Goal: Check status: Check status

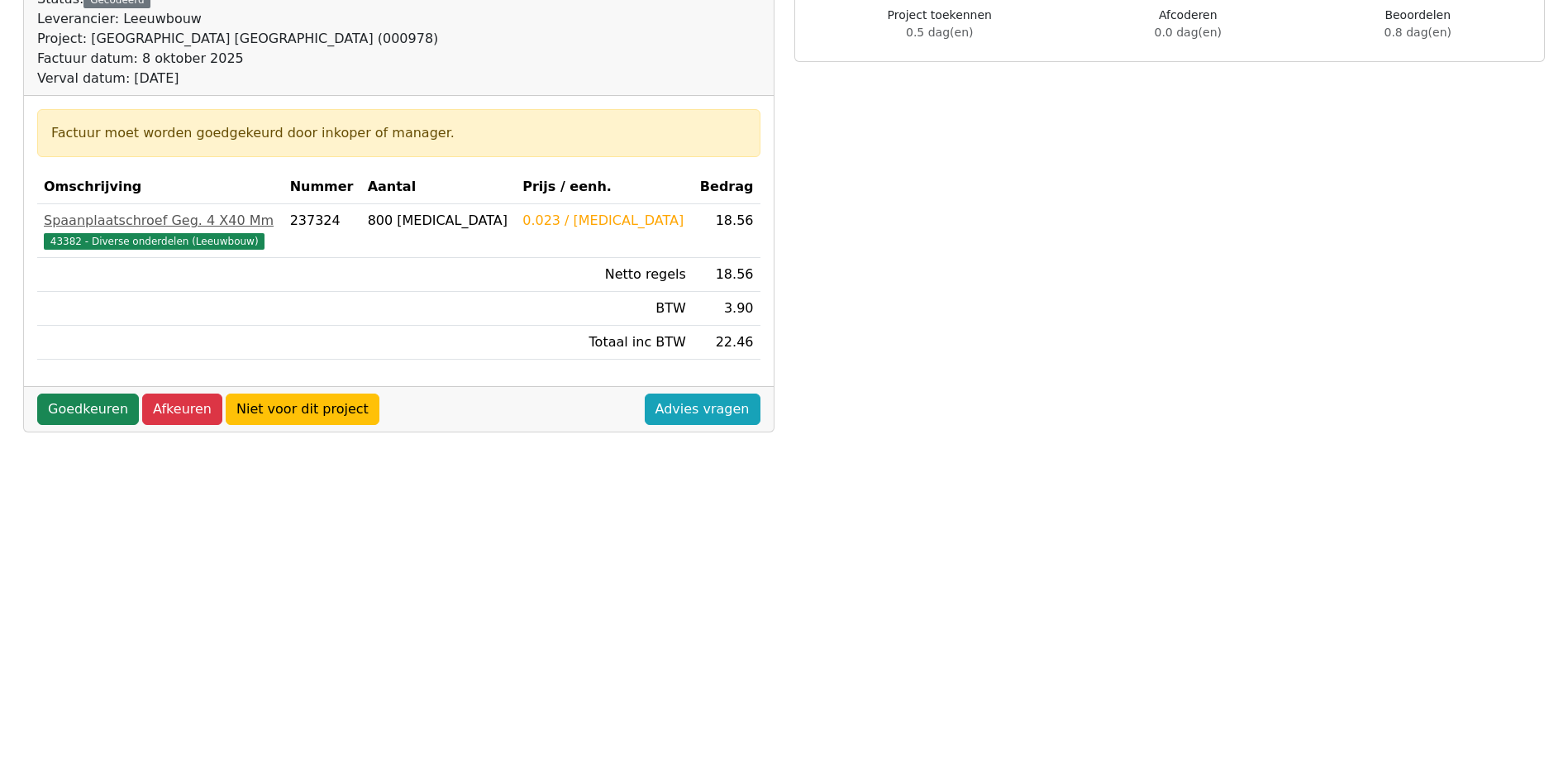
scroll to position [165, 0]
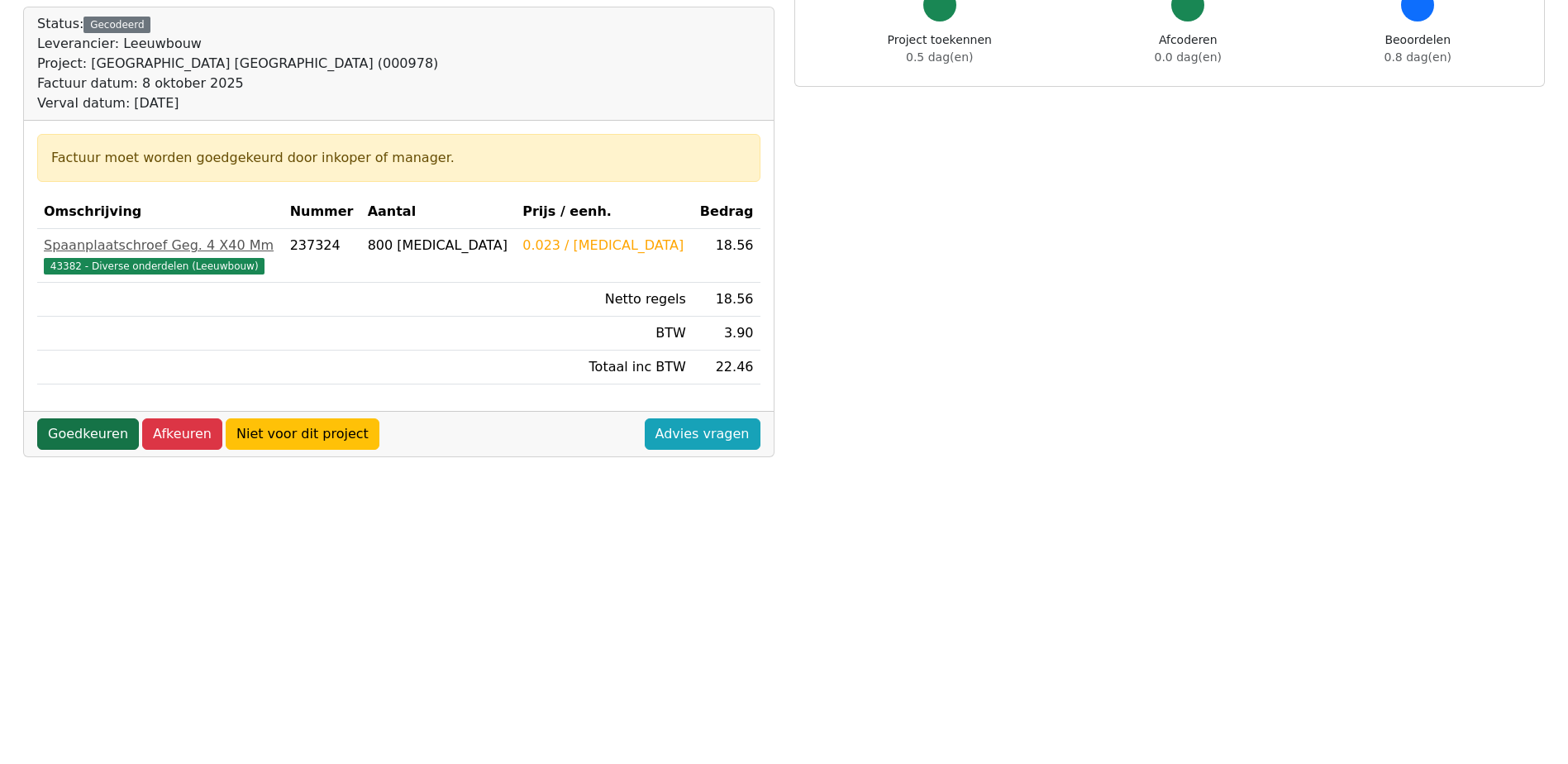
click at [106, 431] on link "Goedkeuren" at bounding box center [88, 434] width 102 height 31
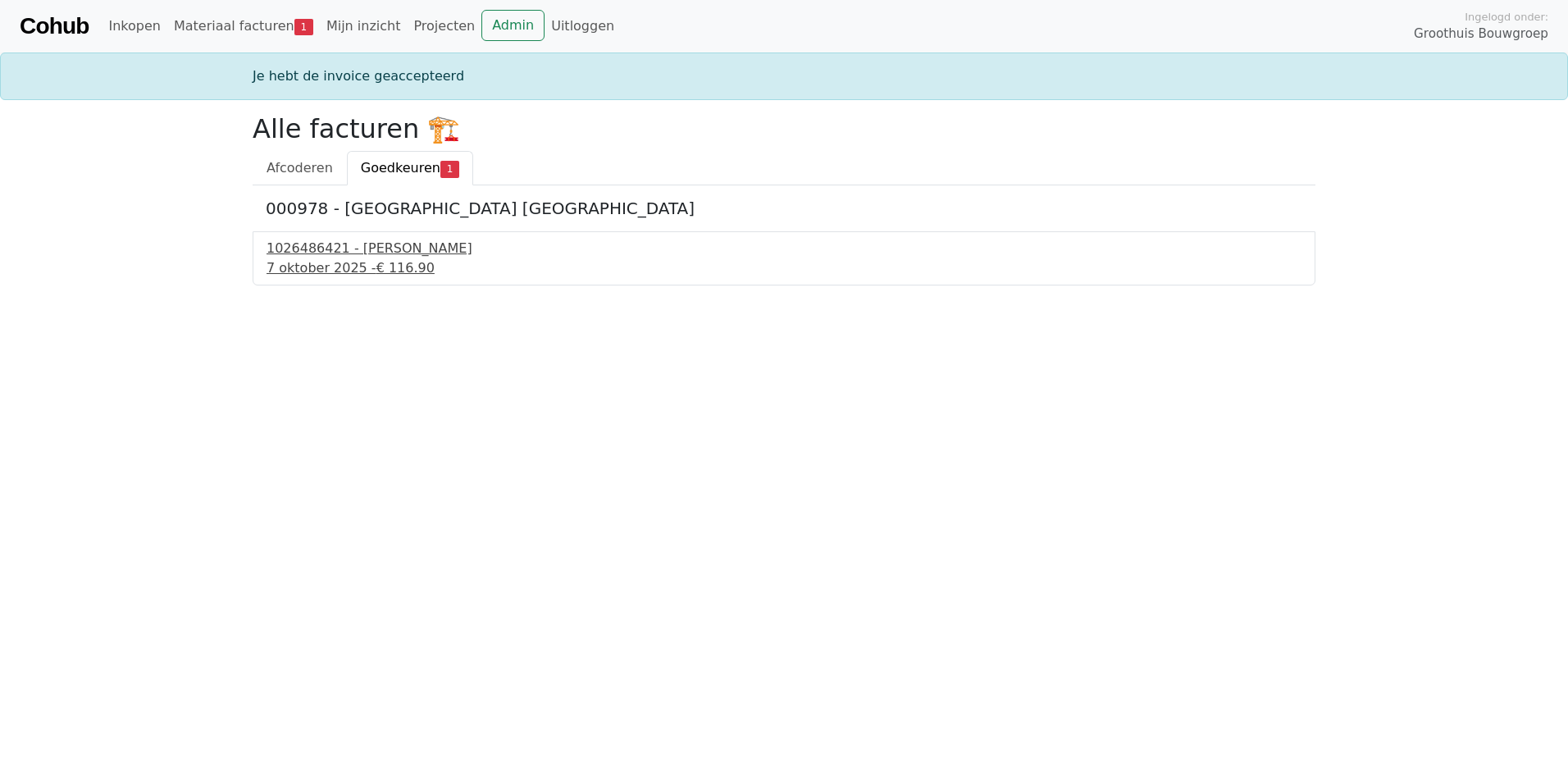
click at [324, 268] on div "7 oktober 2025 - € 116.90" at bounding box center [784, 268] width 1035 height 19
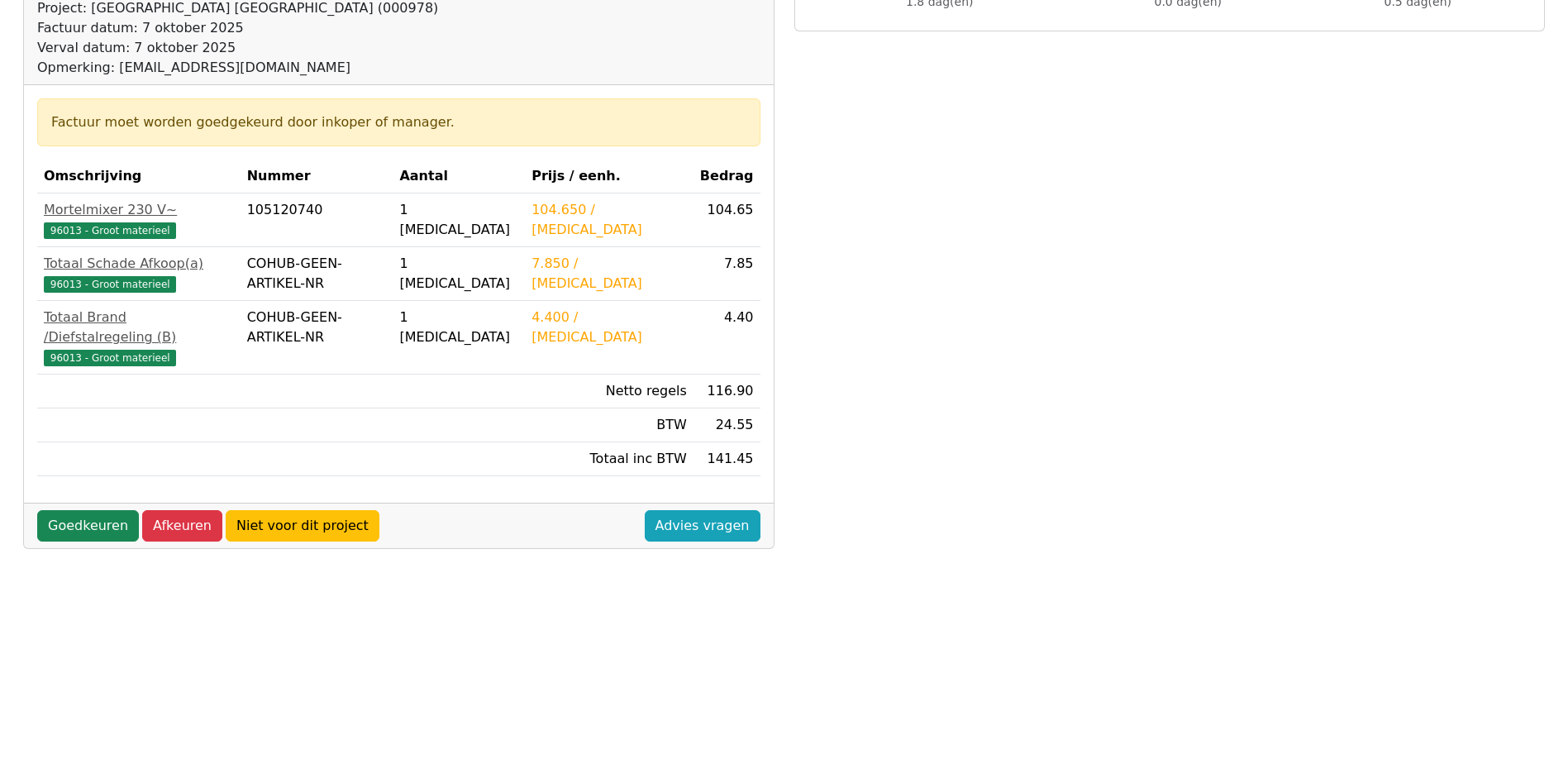
scroll to position [248, 0]
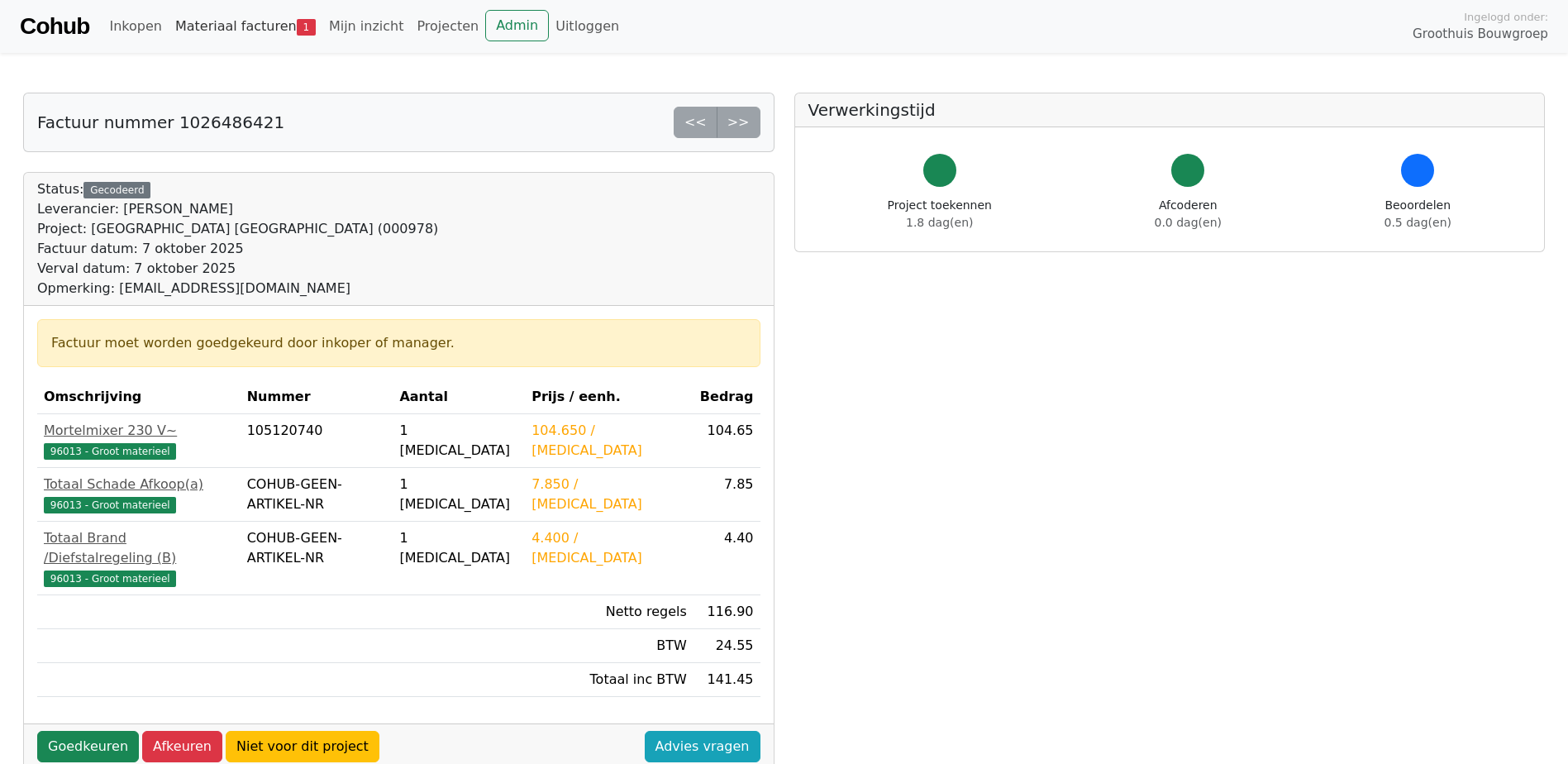
click at [242, 26] on link "Materiaal facturen 1" at bounding box center [246, 27] width 153 height 33
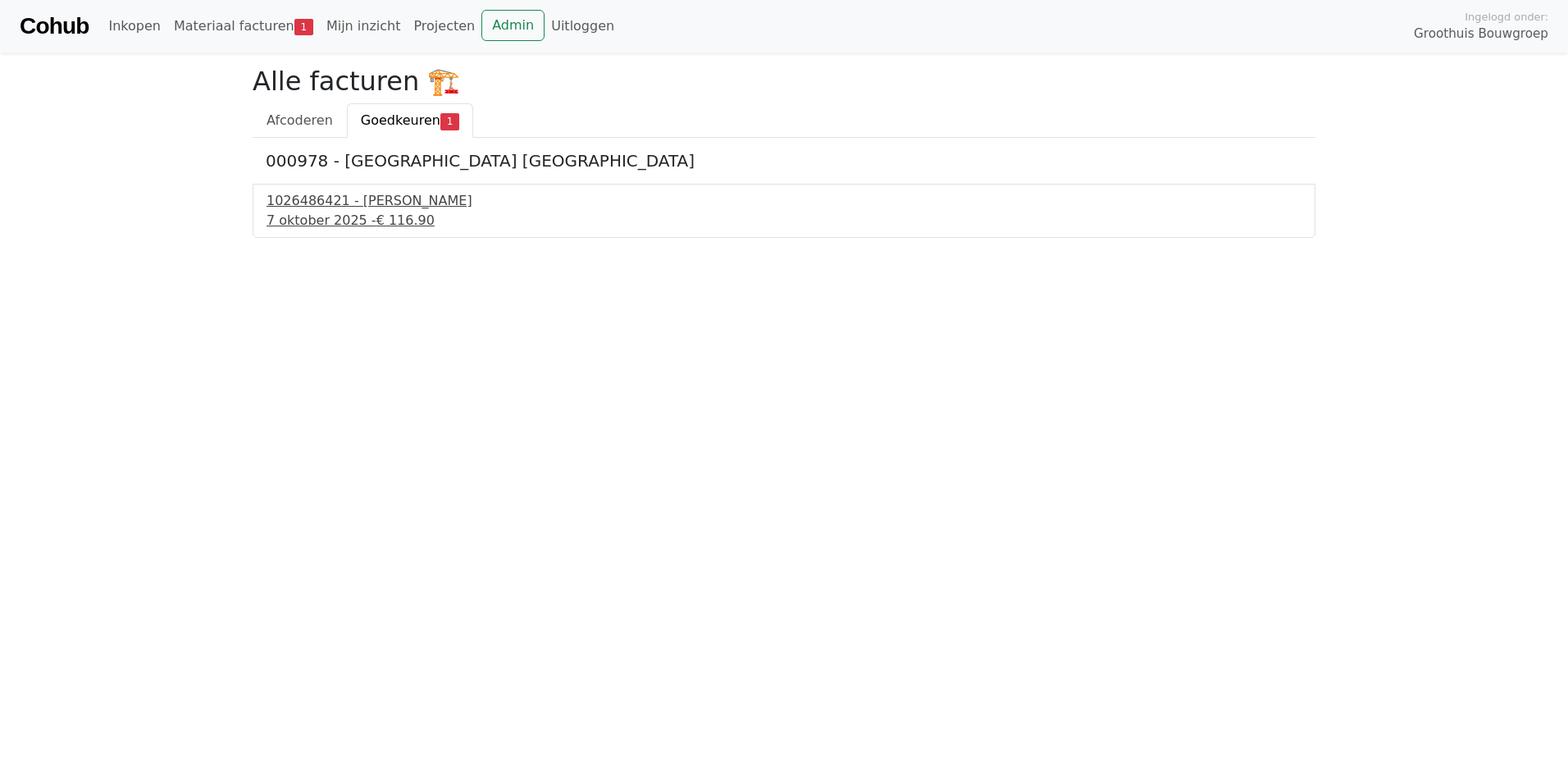
click at [377, 218] on span "€ 116.90" at bounding box center [406, 220] width 59 height 16
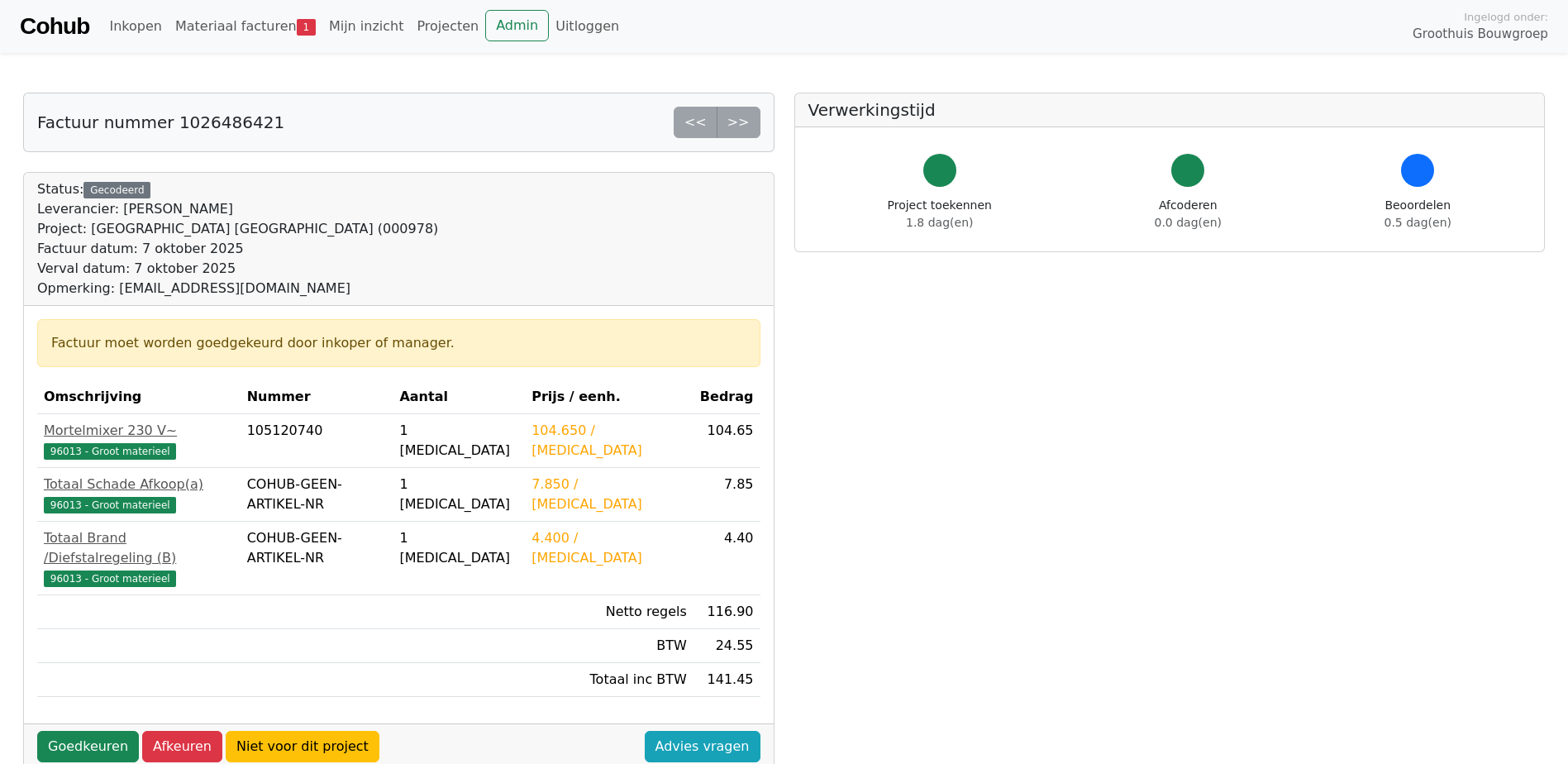
click at [749, 120] on div "<< >>" at bounding box center [717, 122] width 87 height 31
click at [696, 121] on div "<< >>" at bounding box center [717, 122] width 87 height 31
